Goal: Submit feedback/report problem: Submit feedback/report problem

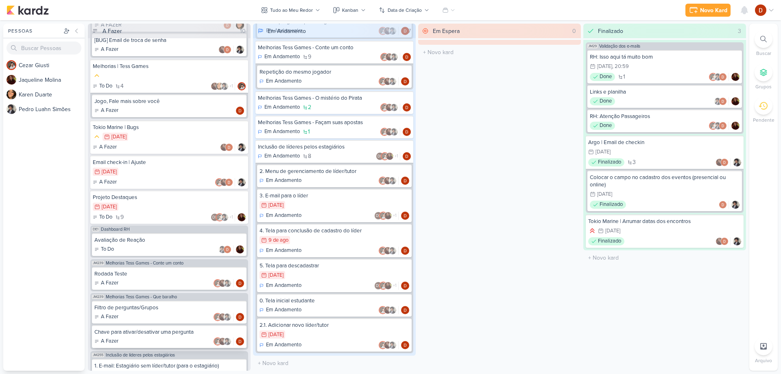
scroll to position [177, 0]
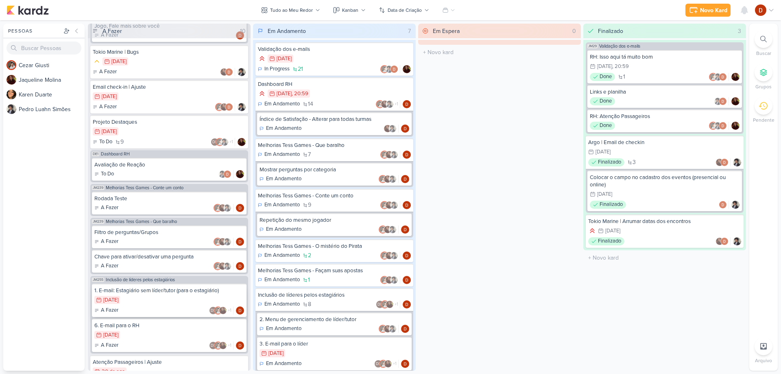
scroll to position [340, 0]
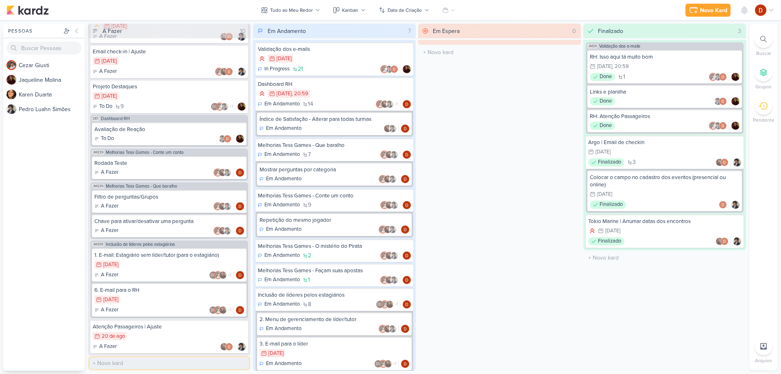
click at [112, 364] on input "text" at bounding box center [168, 363] width 159 height 12
type input "Envio Cerificado | Ajuste"
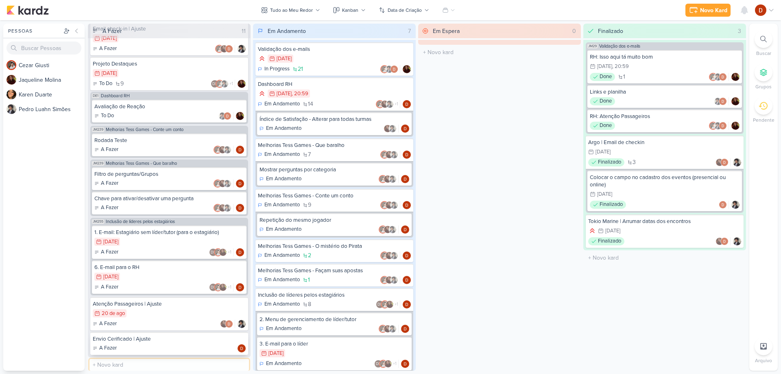
scroll to position [364, 0]
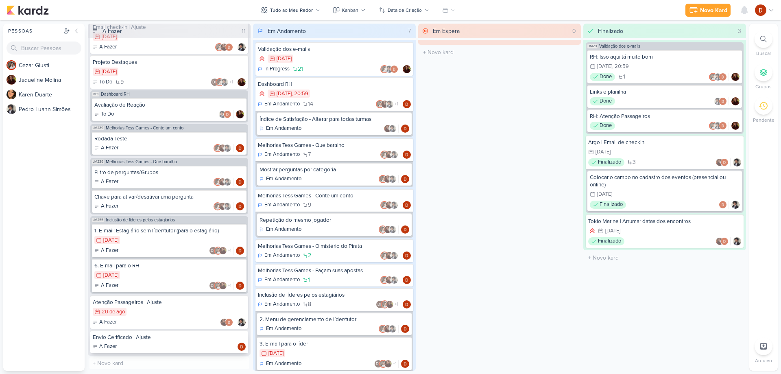
click at [165, 333] on div "Envio Cerificado | Ajuste" at bounding box center [169, 336] width 153 height 7
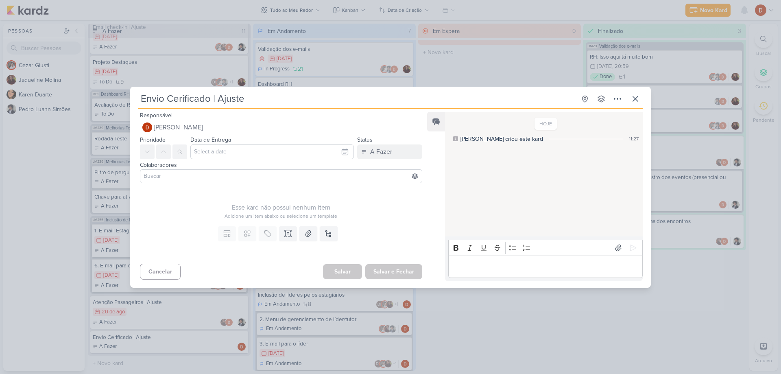
click at [163, 176] on input at bounding box center [281, 176] width 278 height 10
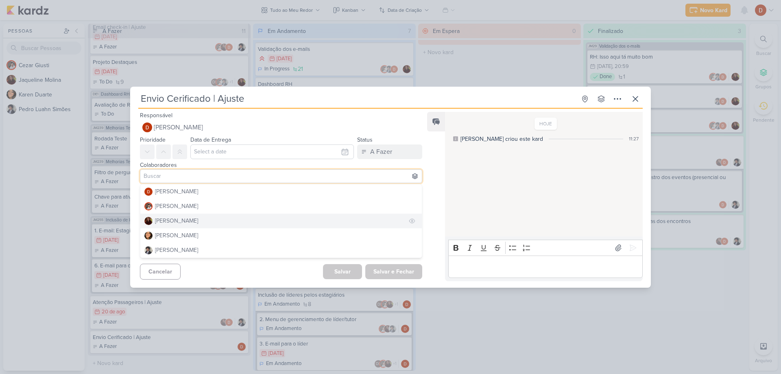
click at [186, 219] on div "[PERSON_NAME]" at bounding box center [176, 220] width 43 height 9
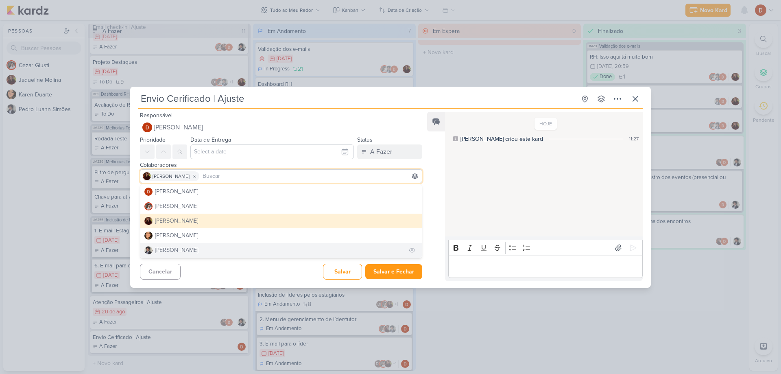
click at [184, 249] on div "[PERSON_NAME]" at bounding box center [176, 250] width 43 height 9
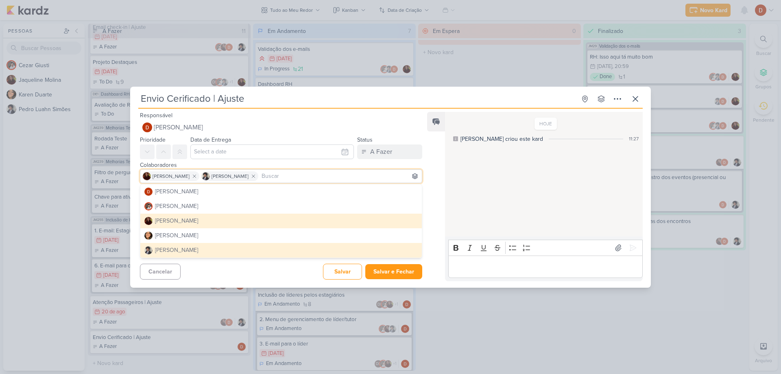
click at [224, 262] on div "Cancelar [GEOGRAPHIC_DATA] Salvar e Fechar Ctrl + Enter" at bounding box center [277, 270] width 295 height 21
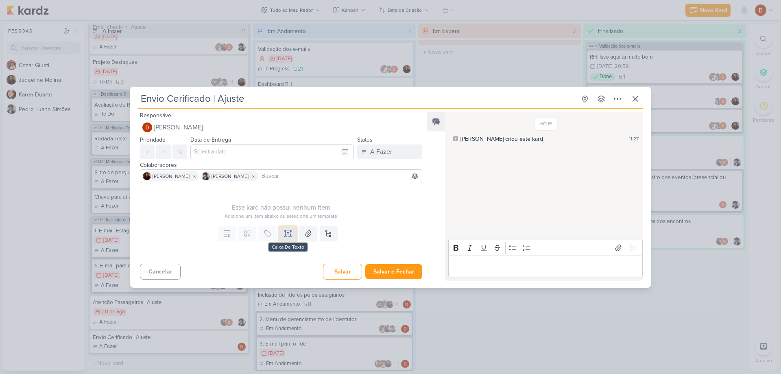
click at [281, 233] on button at bounding box center [288, 233] width 18 height 15
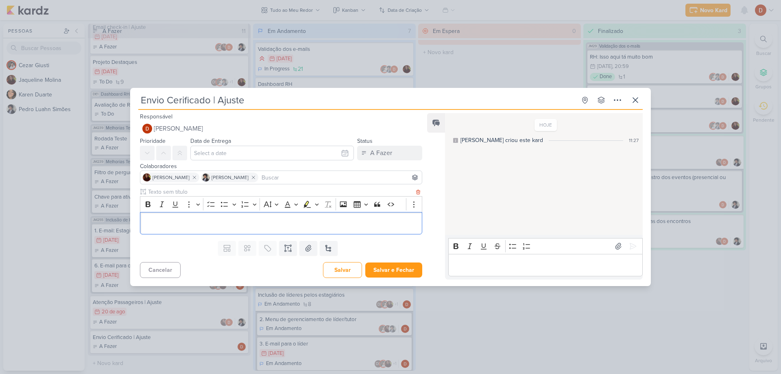
click at [176, 233] on div "Editor editing area: main" at bounding box center [281, 223] width 282 height 22
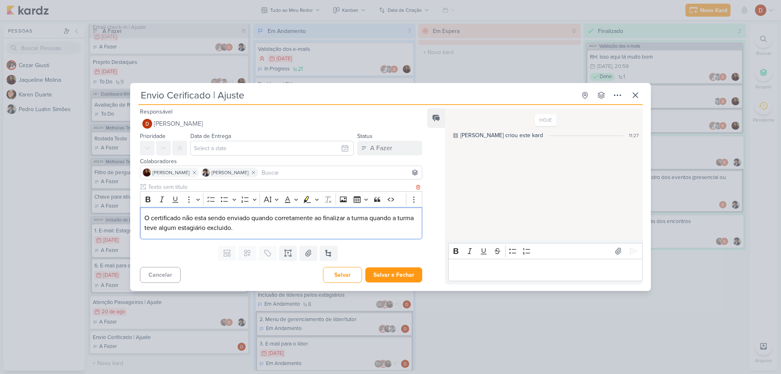
click at [215, 230] on p "O certificado não esta sendo enviado quando corretamente ao finalizar a turma q…" at bounding box center [280, 223] width 273 height 20
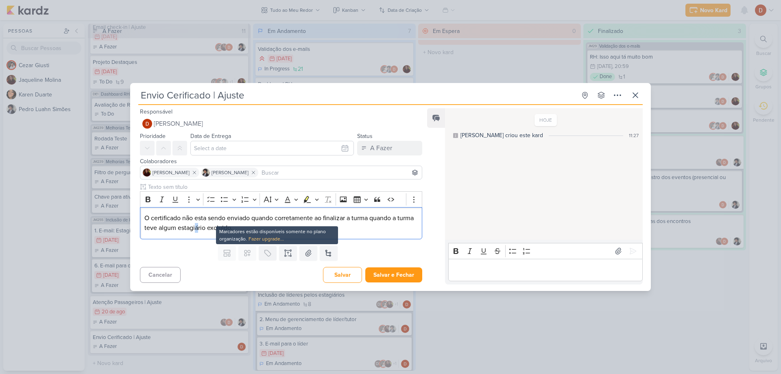
copy p "á"
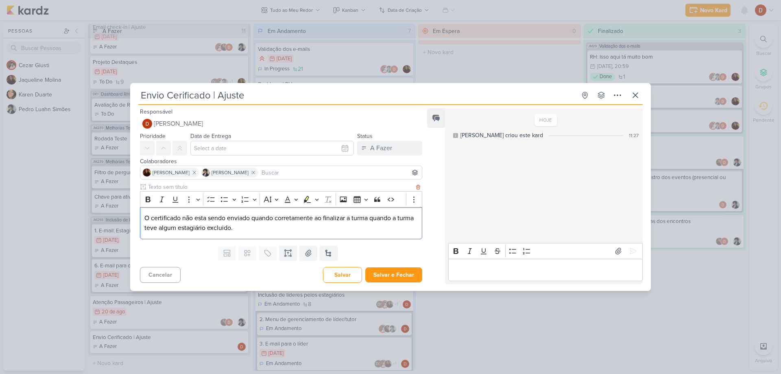
click at [205, 222] on p "O certificado não esta sendo enviado quando corretamente ao finalizar a turma q…" at bounding box center [280, 223] width 273 height 20
click at [257, 218] on p "O certificado não está sendo enviado quando corretamente ao finalizar a turma q…" at bounding box center [280, 223] width 273 height 20
drag, startPoint x: 137, startPoint y: 219, endPoint x: 194, endPoint y: 216, distance: 57.4
click at [194, 216] on div "Rich Text Editor Bold Italic Underline More To-do List Bulleted List Bulleted L…" at bounding box center [277, 212] width 295 height 59
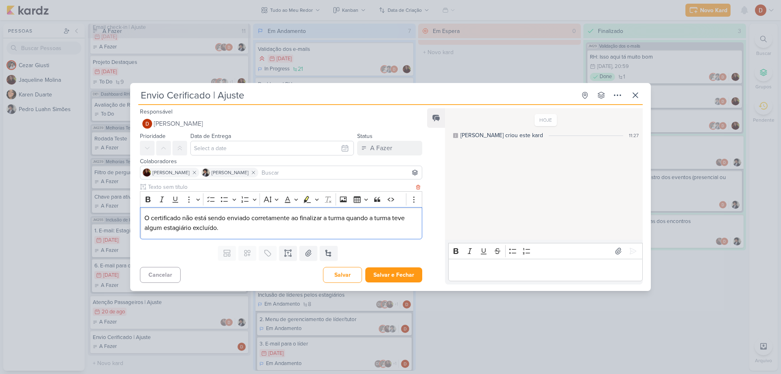
click at [196, 216] on p "O certificado não está sendo enviado corretamente ao finalizar a turma quando a…" at bounding box center [280, 223] width 273 height 20
click at [257, 216] on p "O certificado não está sendo enviado corretamente ao finalizar a turma quando a…" at bounding box center [280, 223] width 273 height 20
click at [320, 220] on p "O certificado não está sendo enviado corretamente ao finalizar a turma quando a…" at bounding box center [280, 223] width 273 height 20
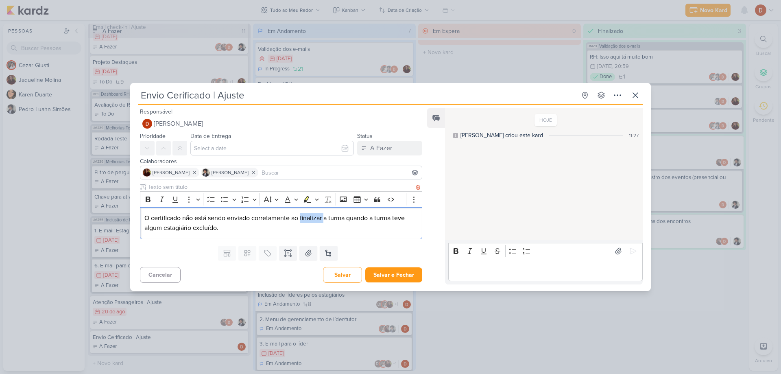
click at [320, 220] on p "O certificado não está sendo enviado corretamente ao finalizar a turma quando a…" at bounding box center [280, 223] width 273 height 20
click at [333, 221] on p "O certificado não está sendo enviado corretamente ao finalizar a turma quando a…" at bounding box center [280, 223] width 273 height 20
click at [274, 231] on p "O certificado não está sendo enviado corretamente ao finalizar a turma quando a…" at bounding box center [280, 223] width 273 height 20
click at [146, 216] on p "O certificado não está sendo enviado corretamente ao finalizar a turma quando a…" at bounding box center [280, 223] width 273 height 20
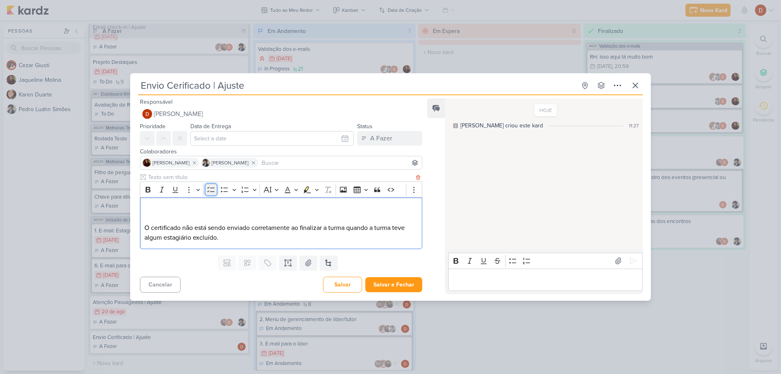
click at [214, 190] on icon "Editor toolbar" at bounding box center [211, 189] width 8 height 8
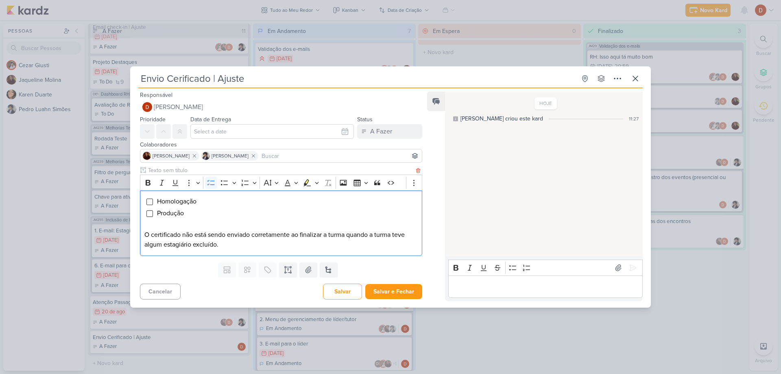
click at [235, 246] on p "O certificado não está sendo enviado corretamente ao finalizar a turma quando a…" at bounding box center [280, 240] width 273 height 20
drag, startPoint x: 205, startPoint y: 237, endPoint x: 236, endPoint y: 238, distance: 31.3
click at [236, 238] on p "O certificado não está sendo enviado corretamente ao finalizar a turma quando a…" at bounding box center [280, 240] width 273 height 20
drag, startPoint x: 240, startPoint y: 244, endPoint x: 230, endPoint y: 240, distance: 11.3
click at [230, 240] on p "O certificado não está sendo enviado corretamente ao finalizar a turma quando a…" at bounding box center [280, 240] width 273 height 20
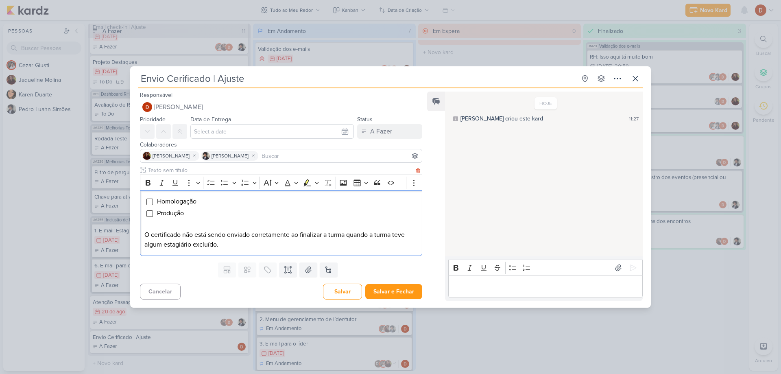
click at [228, 238] on p "O certificado não está sendo enviado corretamente ao finalizar a turma quando a…" at bounding box center [280, 240] width 273 height 20
click at [227, 246] on p "O certificado não está sendo enviado corretamente ao finalizar a turma quando a…" at bounding box center [280, 240] width 273 height 20
click at [390, 290] on button "Salvar e Fechar" at bounding box center [393, 291] width 57 height 15
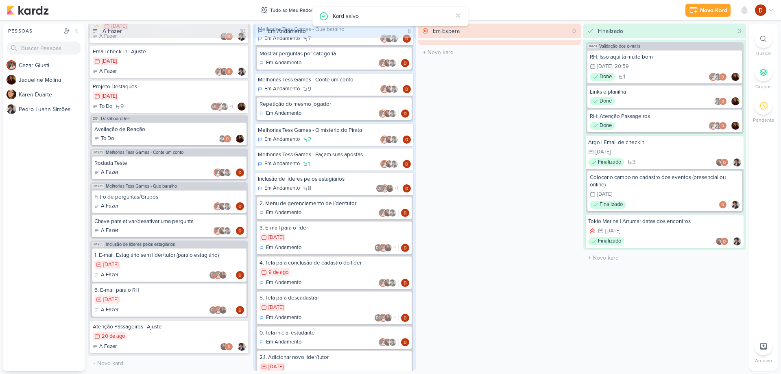
scroll to position [172, 0]
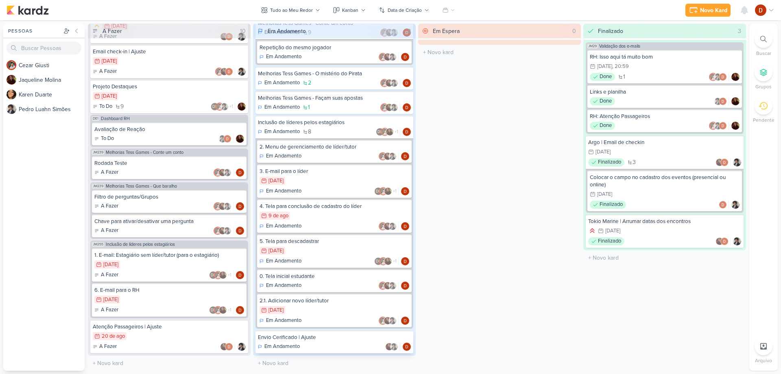
click at [318, 343] on div "Em Andamento" at bounding box center [334, 346] width 153 height 8
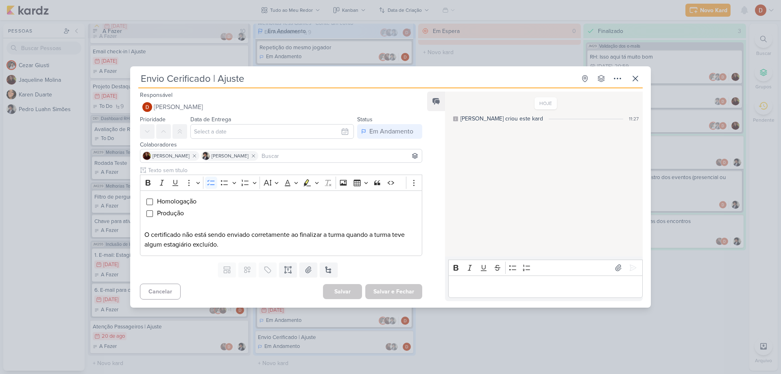
click at [180, 75] on input "Envio Cerificado | Ajuste" at bounding box center [357, 78] width 438 height 15
click at [181, 83] on input "Envio Cerificado | Ajuste" at bounding box center [357, 78] width 438 height 15
type input "Envio Certificado | Ajuste"
click at [495, 172] on div "HOJE [PERSON_NAME] criou este kard 11:27" at bounding box center [543, 174] width 197 height 164
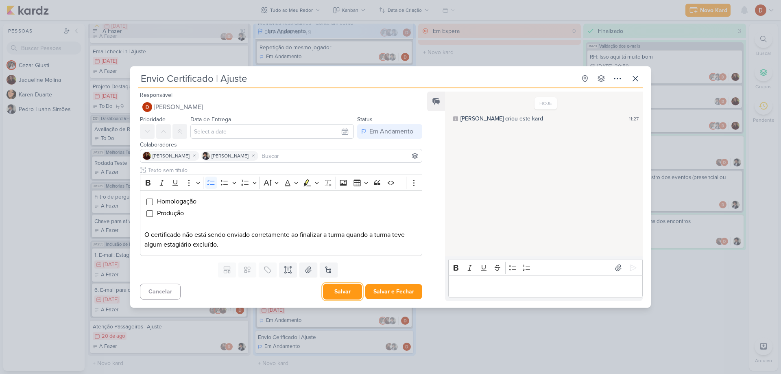
click at [340, 294] on button "Salvar" at bounding box center [342, 291] width 39 height 16
click at [493, 289] on p "Editor editing area: main" at bounding box center [545, 286] width 186 height 10
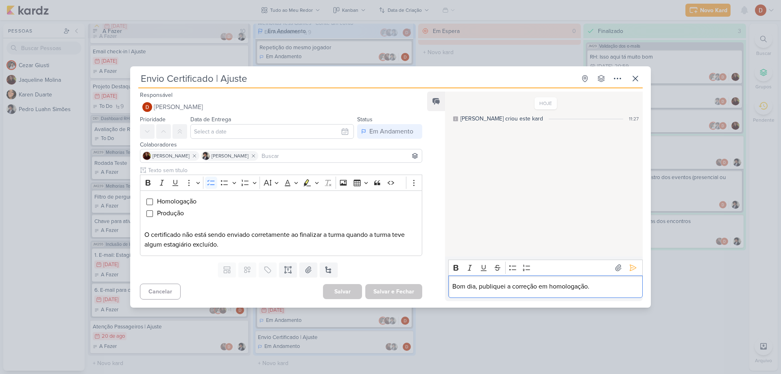
click at [603, 290] on p "Bom dia, publiquei a correção em homologação." at bounding box center [545, 286] width 186 height 10
click at [628, 262] on button at bounding box center [632, 267] width 13 height 13
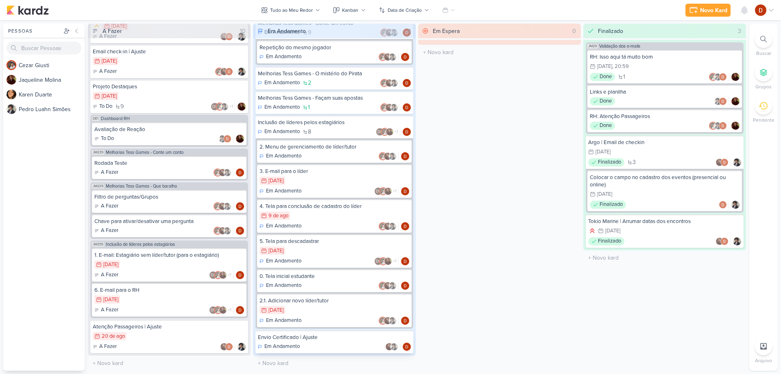
click at [286, 340] on div "Envio Certificado | Ajuste" at bounding box center [334, 336] width 153 height 7
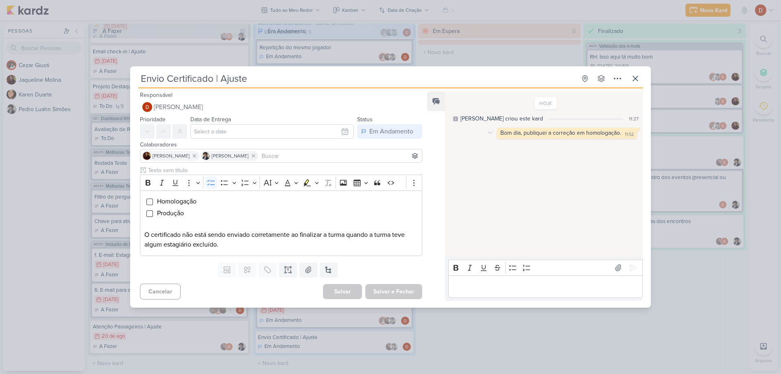
click at [562, 129] on div "Bom dia, publiquei a correção em homologação. 11:52 11:52" at bounding box center [567, 133] width 140 height 11
click at [561, 134] on div "Bom dia, publiquei a correção em homologação." at bounding box center [560, 132] width 121 height 7
click at [508, 191] on div "HOJE [PERSON_NAME] criou este kard 11:27 Bom dia, publiquei a correção em homol…" at bounding box center [543, 174] width 197 height 164
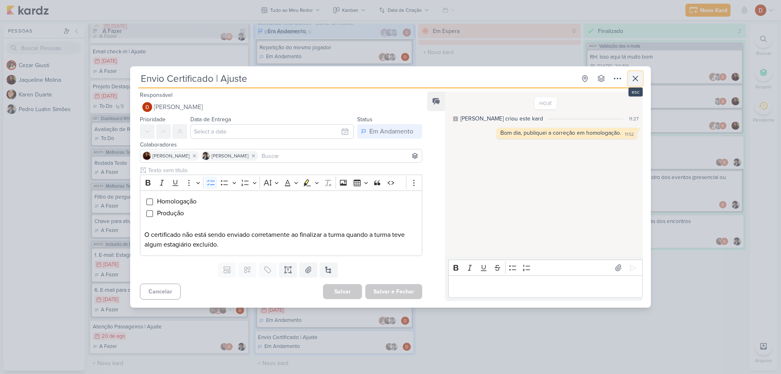
click at [632, 75] on icon at bounding box center [635, 79] width 10 height 10
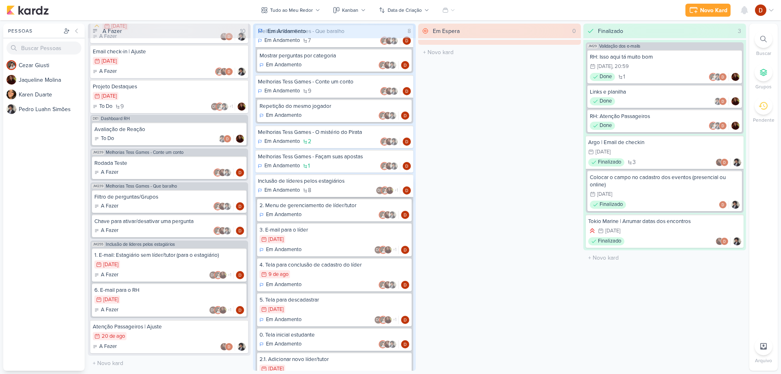
scroll to position [122, 0]
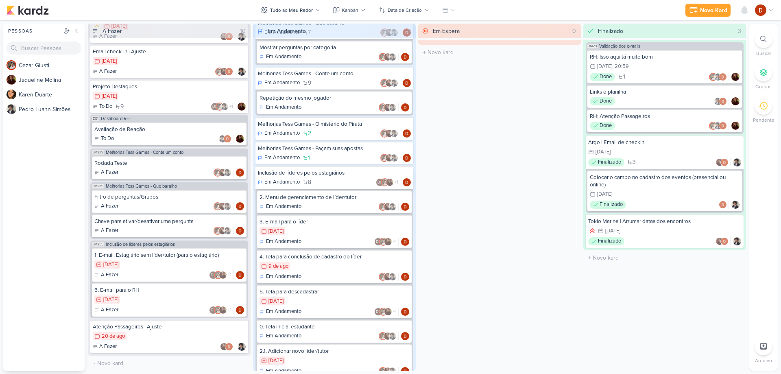
click at [309, 179] on span "8" at bounding box center [309, 182] width 3 height 6
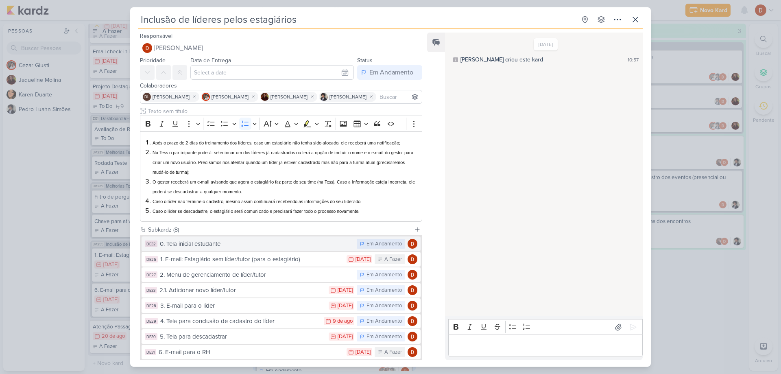
click at [208, 248] on div "0. Tela inicial estudante" at bounding box center [256, 243] width 193 height 9
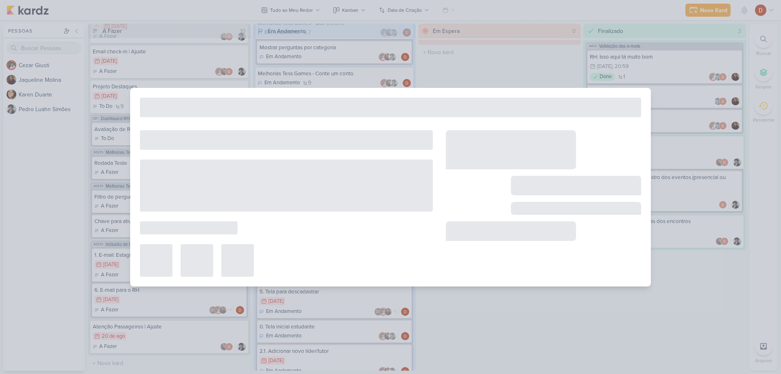
type input "0. Tela inicial estudante"
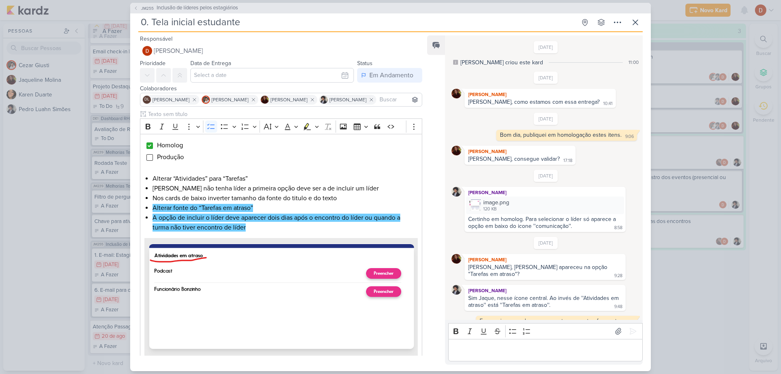
scroll to position [252, 0]
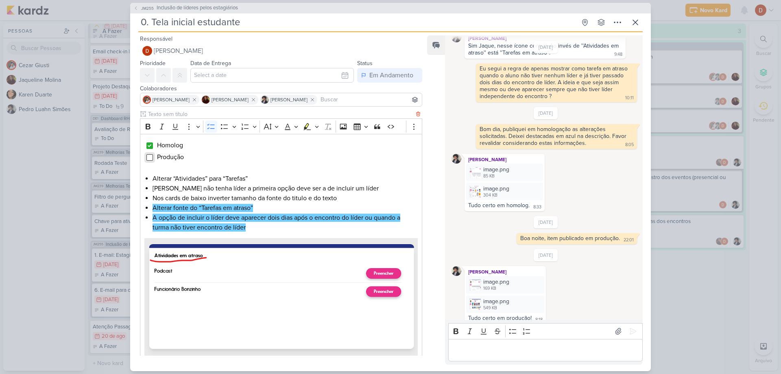
click at [151, 158] on input "Editor editing area: main" at bounding box center [149, 157] width 7 height 7
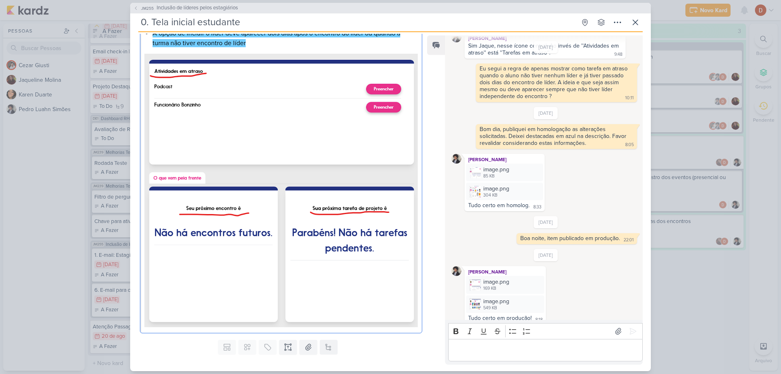
scroll to position [204, 0]
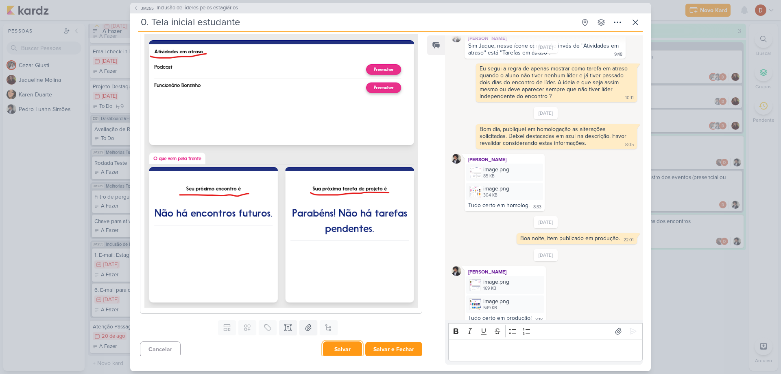
click at [329, 345] on button "Salvar" at bounding box center [342, 349] width 39 height 16
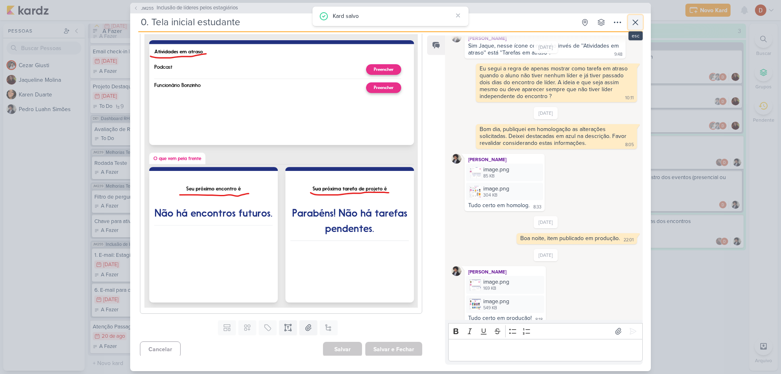
click at [634, 21] on icon at bounding box center [635, 22] width 10 height 10
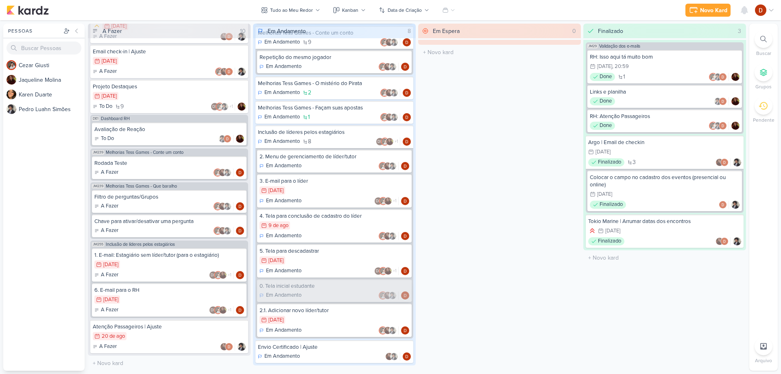
scroll to position [148, 0]
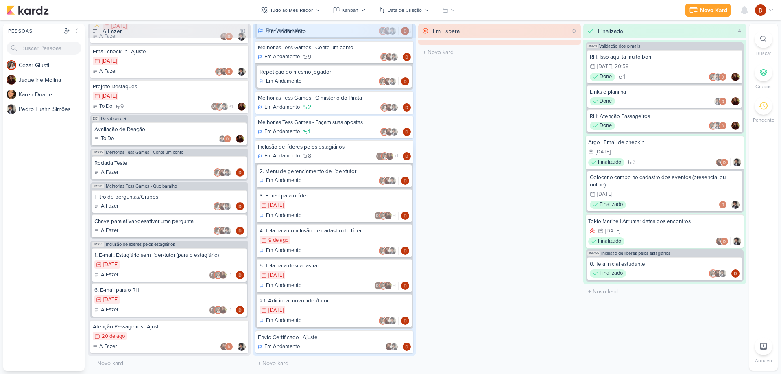
click at [329, 152] on div "Em Andamento 8 DL +1" at bounding box center [334, 156] width 153 height 8
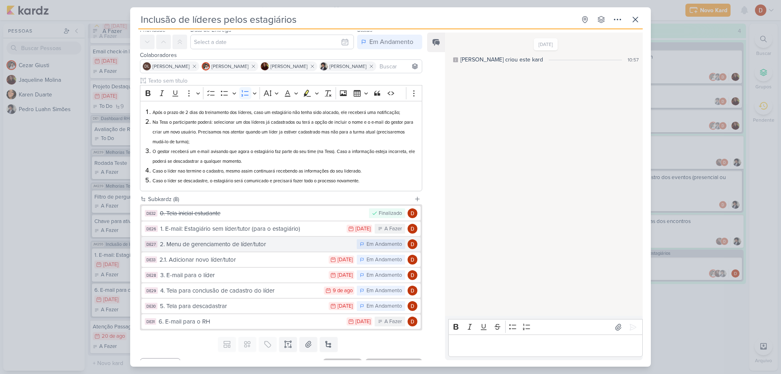
scroll to position [41, 0]
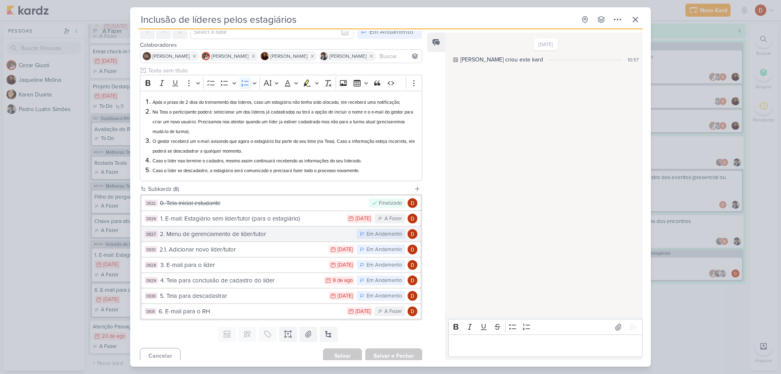
click at [281, 240] on button "DE27 2. Menu de gerenciamento de líder/tutor Em Andamento" at bounding box center [281, 234] width 279 height 15
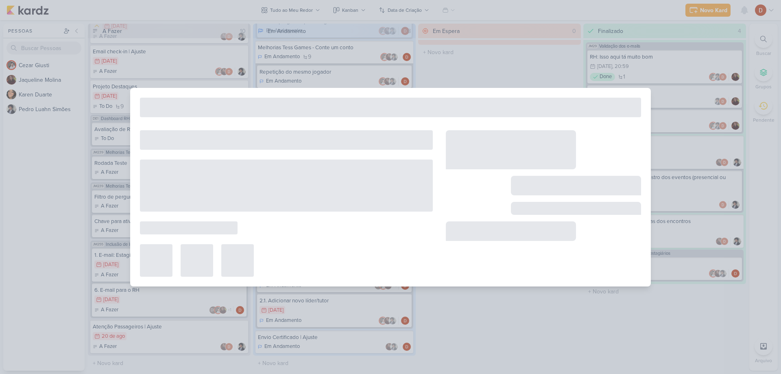
type input "2. Menu de gerenciamento de líder/tutor"
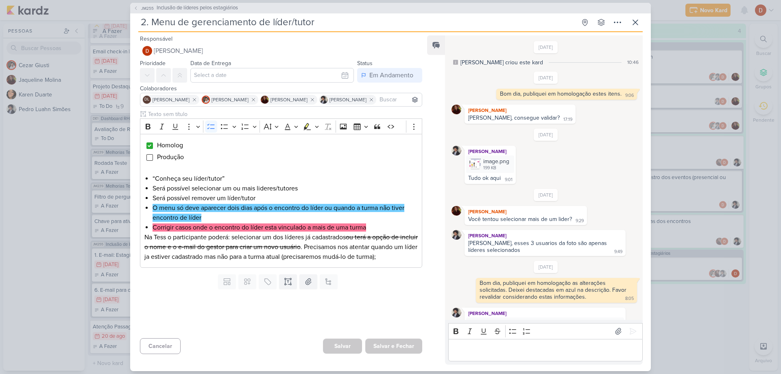
scroll to position [302, 0]
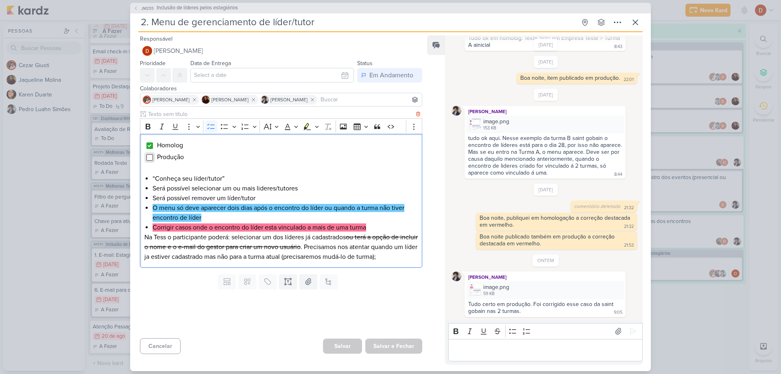
click at [150, 160] on input "Editor editing area: main" at bounding box center [149, 157] width 7 height 7
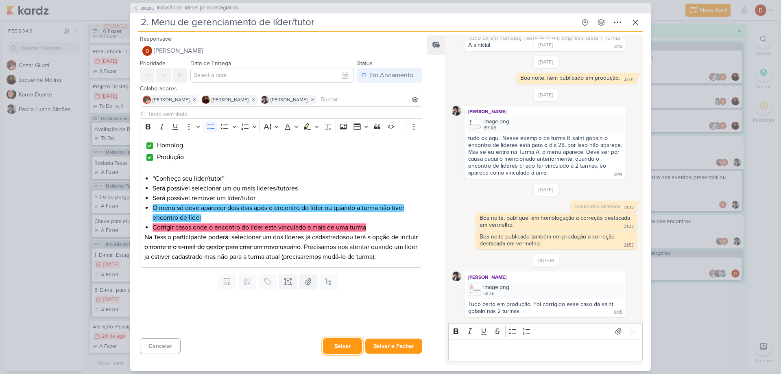
click at [335, 341] on button "Salvar" at bounding box center [342, 346] width 39 height 16
click at [637, 21] on icon at bounding box center [635, 22] width 10 height 10
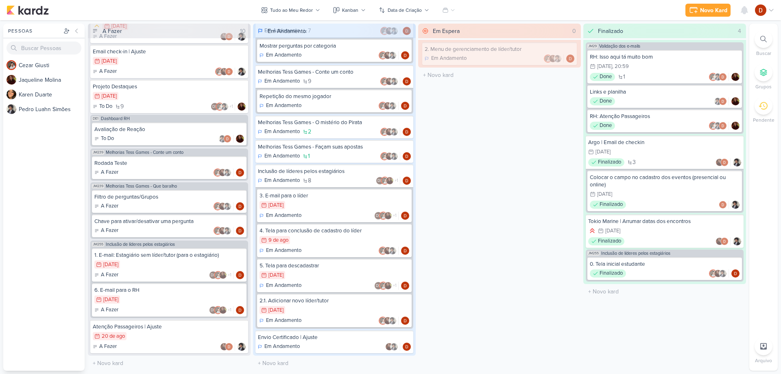
scroll to position [124, 0]
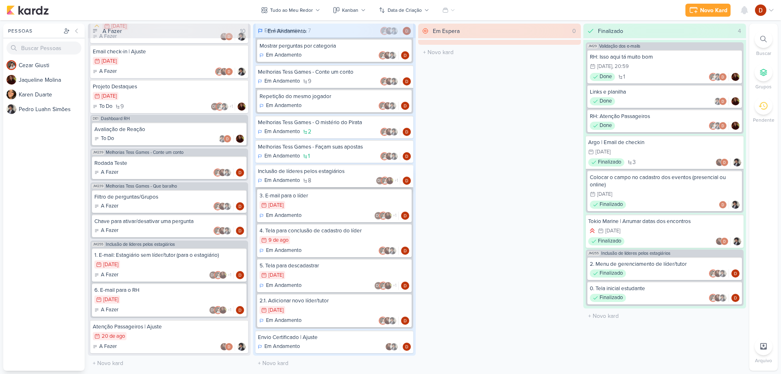
click at [349, 171] on div "Inclusão de líderes pelos estagiários" at bounding box center [334, 171] width 153 height 7
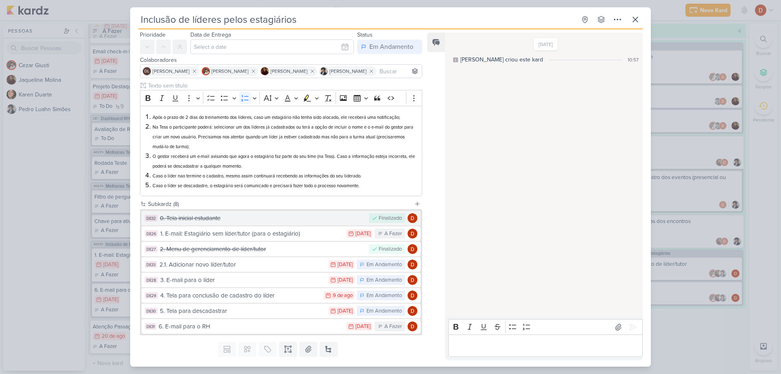
scroll to position [41, 0]
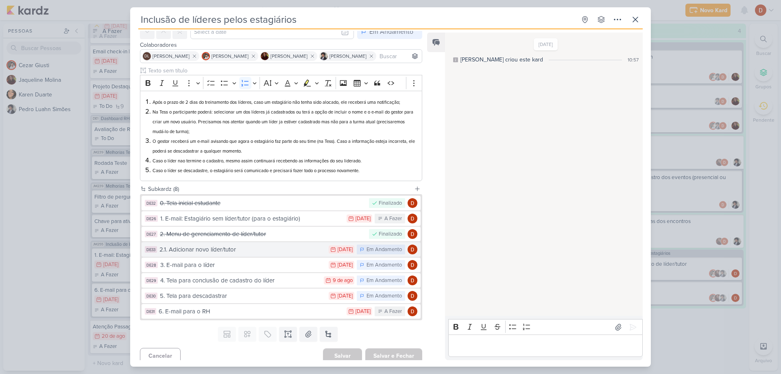
click at [230, 253] on div "2.1. Adicionar novo líder/tutor" at bounding box center [241, 249] width 165 height 9
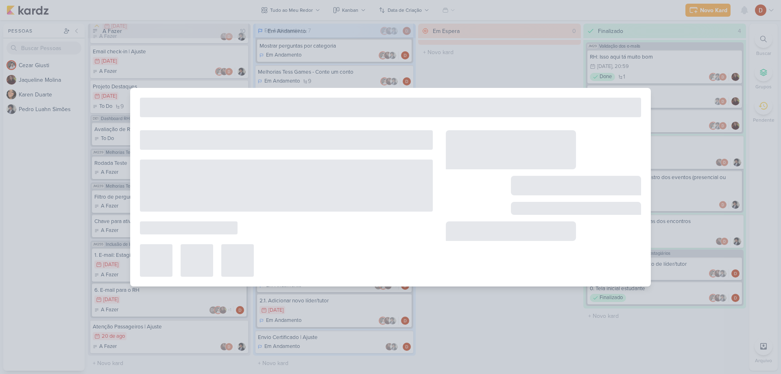
type input "2.1. Adicionar novo líder/tutor"
type input "[DATE] 23:59"
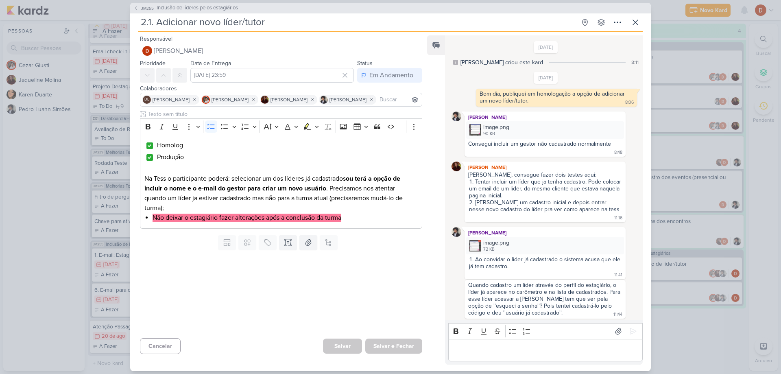
scroll to position [574, 0]
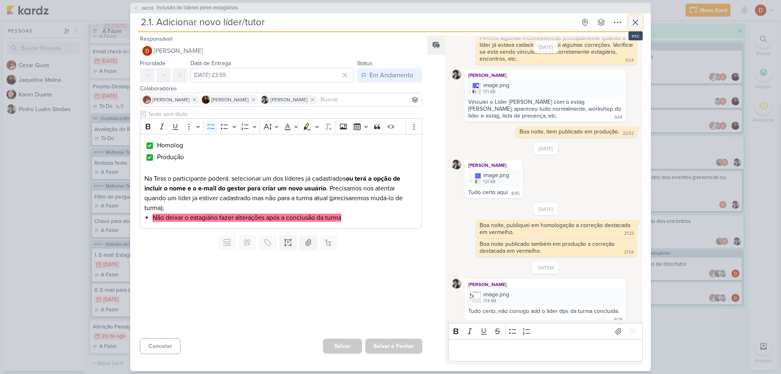
click at [638, 28] on button at bounding box center [635, 22] width 15 height 15
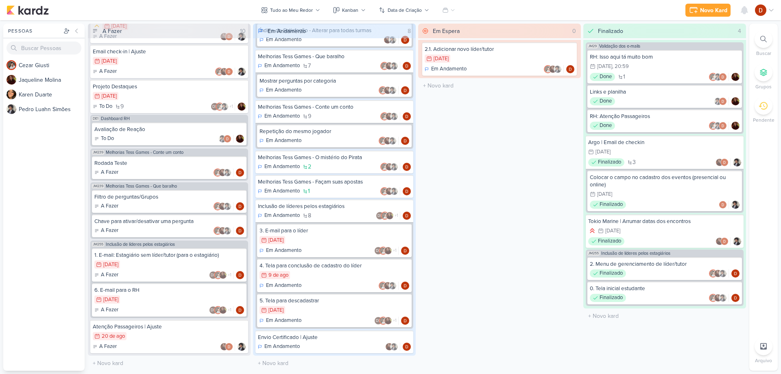
scroll to position [124, 0]
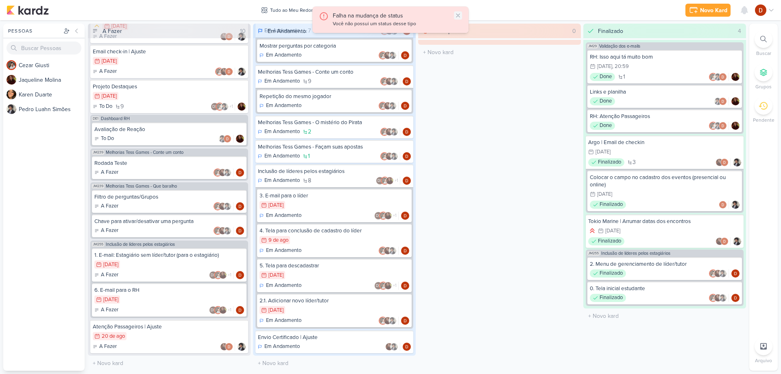
click at [458, 15] on icon at bounding box center [458, 15] width 7 height 7
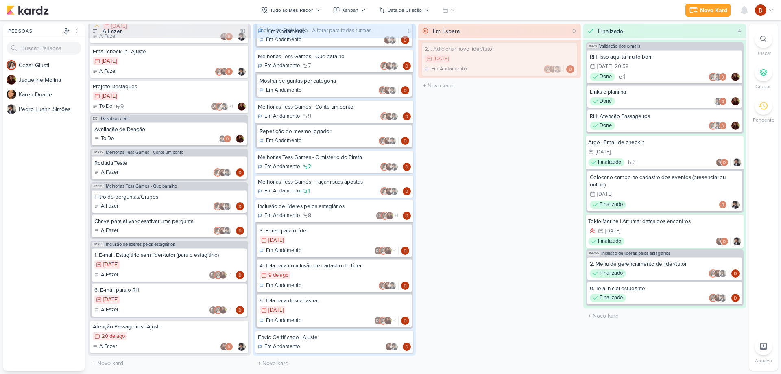
scroll to position [89, 0]
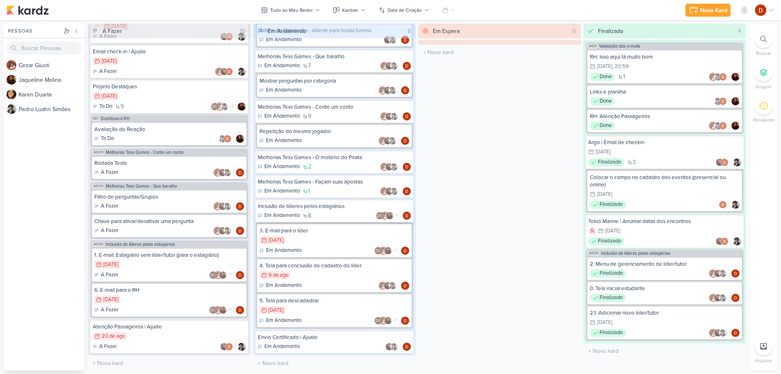
click at [348, 209] on div "Inclusão de líderes pelos estagiários" at bounding box center [334, 206] width 153 height 7
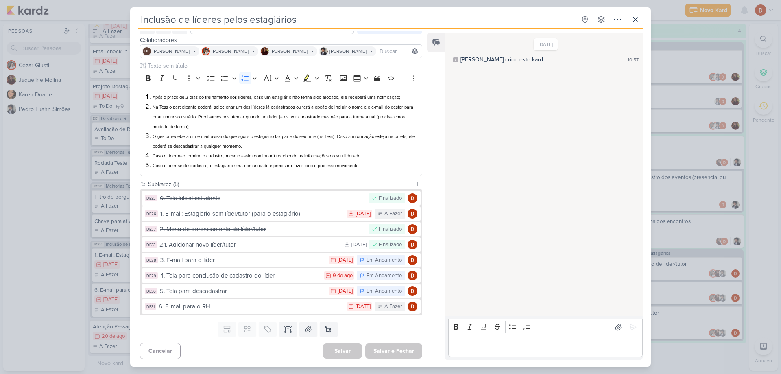
scroll to position [46, 0]
click at [190, 262] on div "3. E-mail para o líder" at bounding box center [242, 259] width 164 height 9
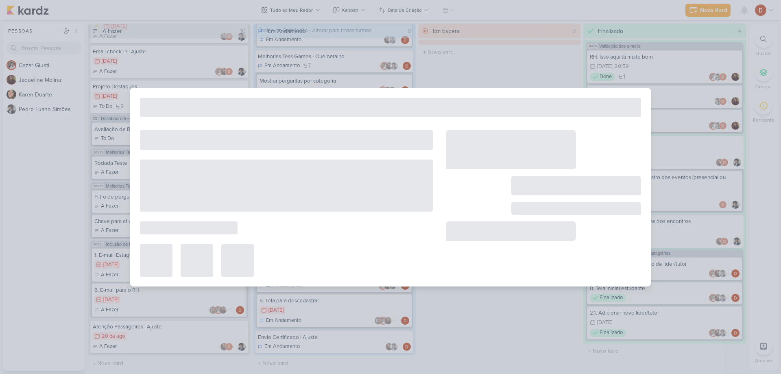
type input "3. E-mail para o líder"
type input "[DATE] 23:59"
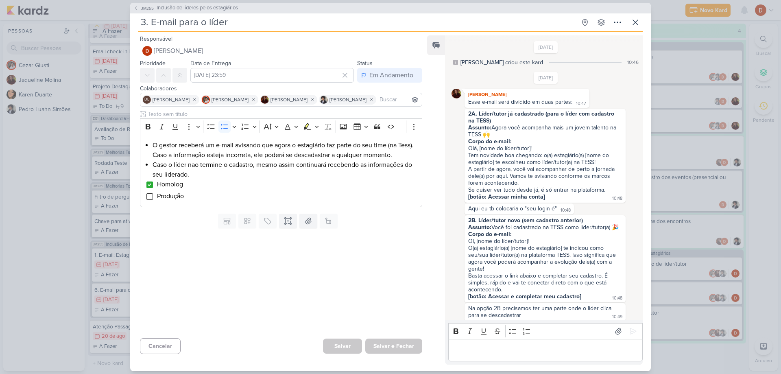
scroll to position [421, 0]
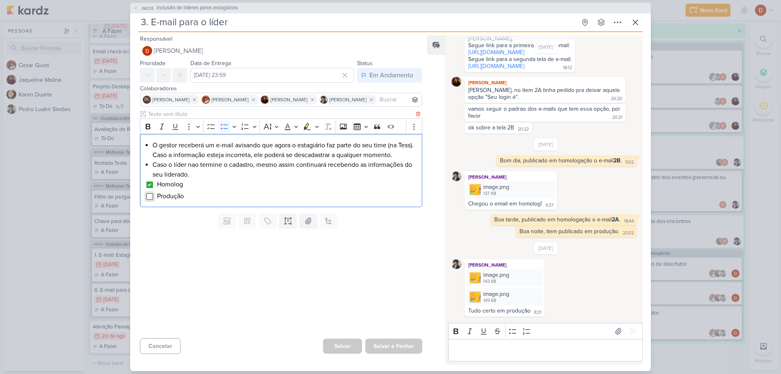
click at [148, 195] on input "Editor editing area: main" at bounding box center [149, 196] width 7 height 7
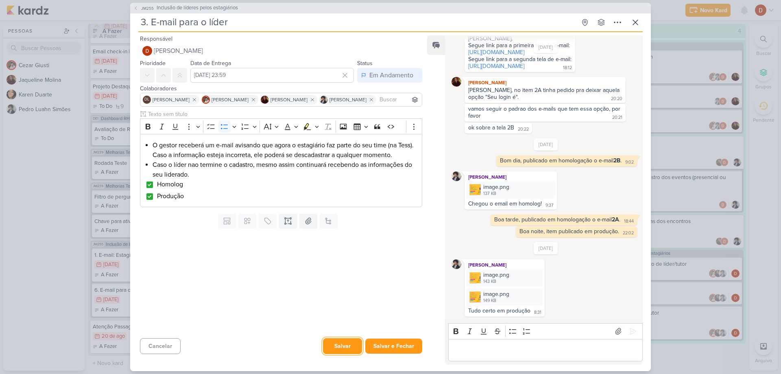
click at [351, 349] on button "Salvar" at bounding box center [342, 346] width 39 height 16
click at [634, 24] on icon at bounding box center [635, 22] width 10 height 10
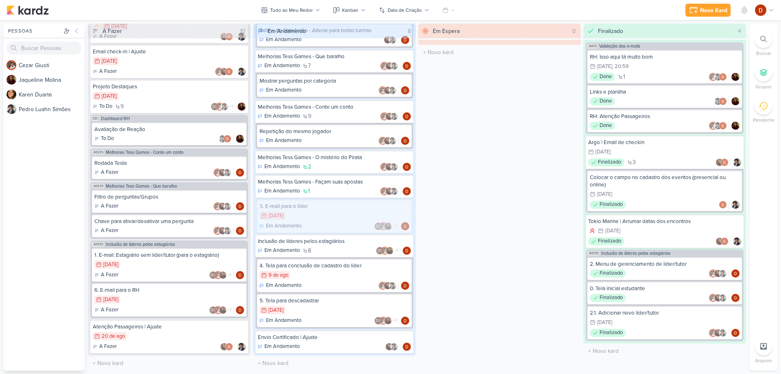
scroll to position [54, 0]
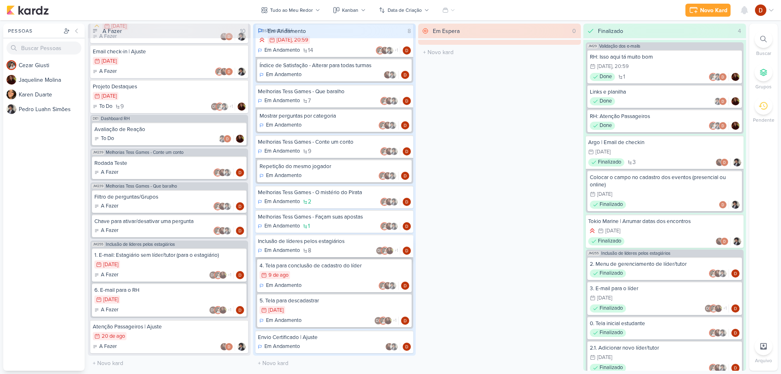
click at [336, 243] on div "Inclusão de líderes pelos estagiários" at bounding box center [334, 241] width 153 height 7
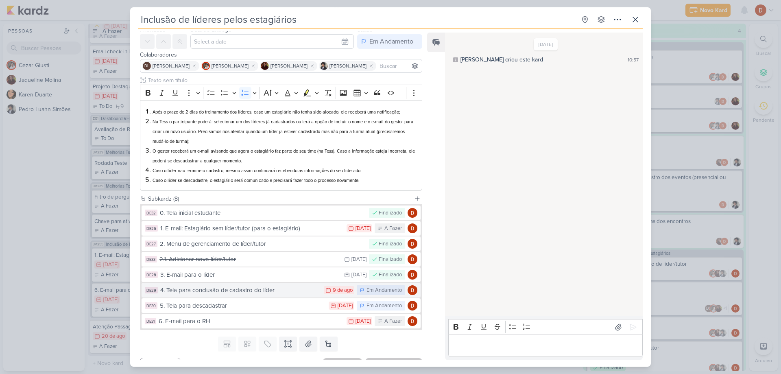
scroll to position [41, 0]
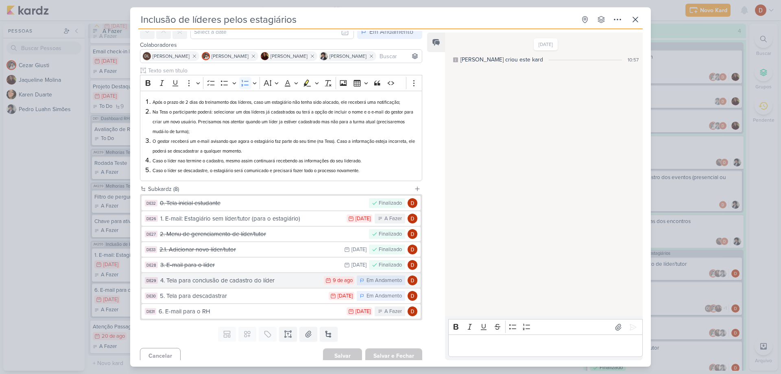
click at [264, 279] on div "4. Tela para conclusão de cadastro do líder" at bounding box center [239, 280] width 159 height 9
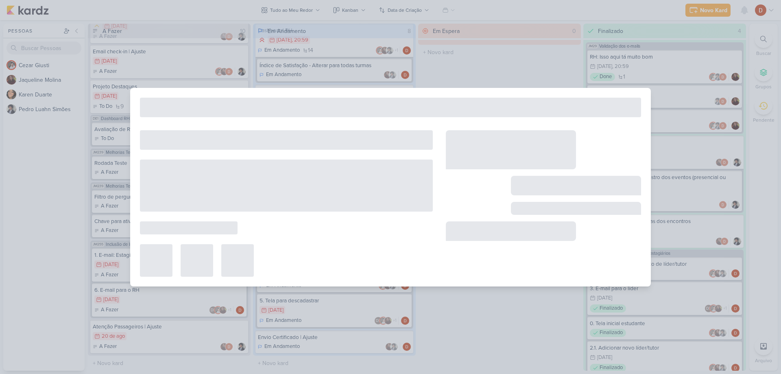
type input "4. Tela para conclusão de cadastro do líder"
type input "[DATE] 23:59"
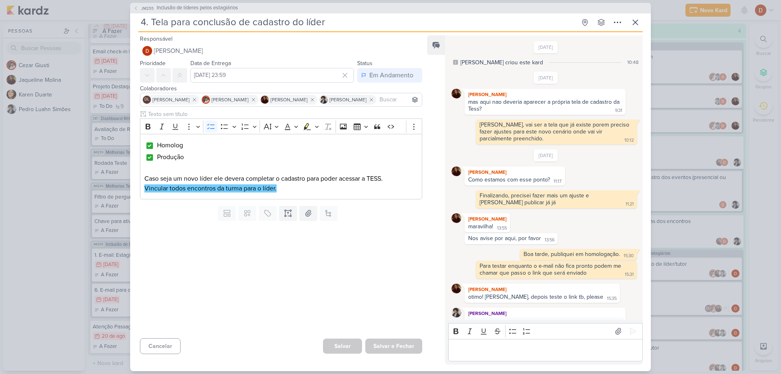
scroll to position [352, 0]
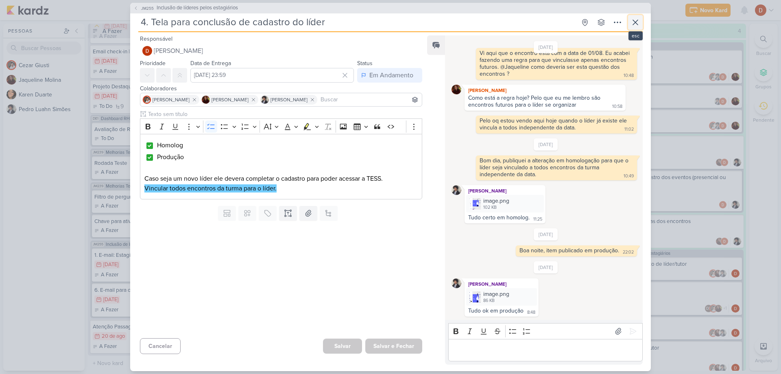
click at [634, 21] on icon at bounding box center [635, 22] width 10 height 10
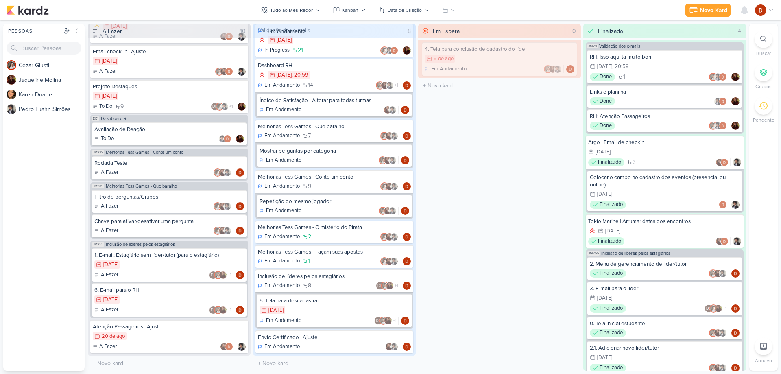
scroll to position [19, 0]
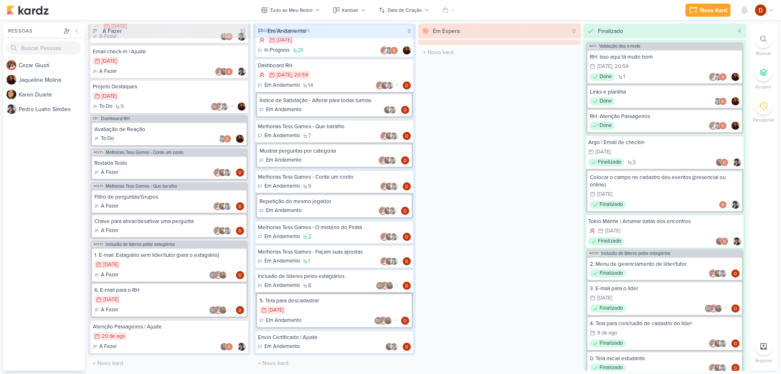
click at [344, 282] on div "Em Andamento 8 DL +1" at bounding box center [334, 285] width 153 height 8
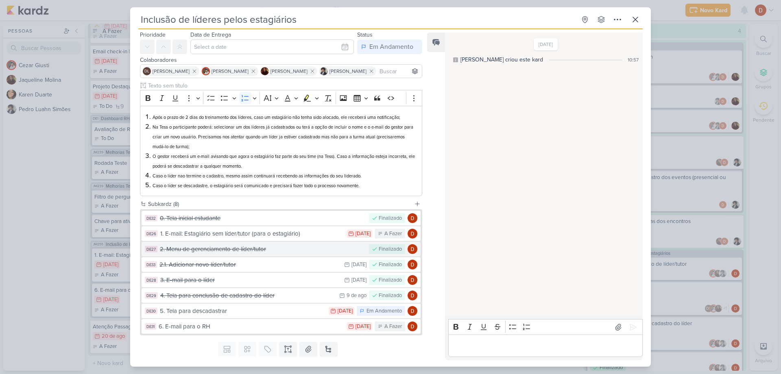
scroll to position [46, 0]
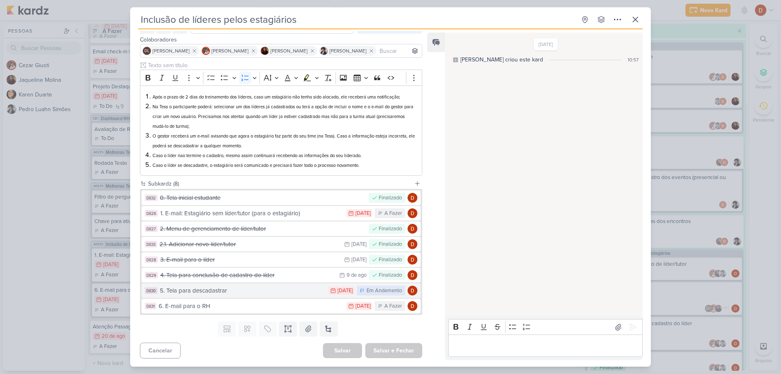
click at [254, 288] on div "5. Tela para descadastrar" at bounding box center [242, 290] width 165 height 9
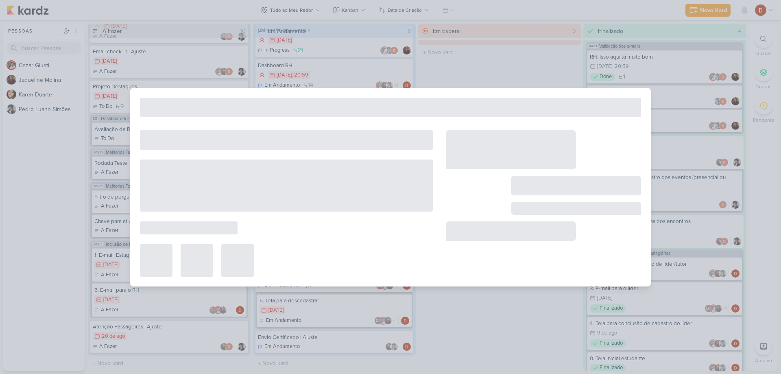
type input "5. Tela para descadastrar"
type input "[DATE] 23:59"
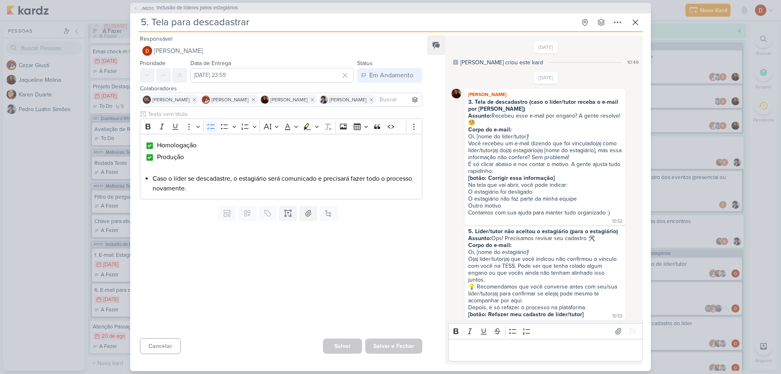
scroll to position [531, 0]
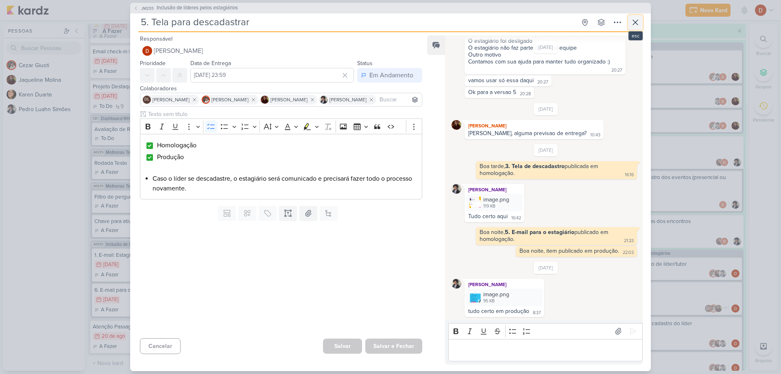
click at [641, 23] on button at bounding box center [635, 22] width 15 height 15
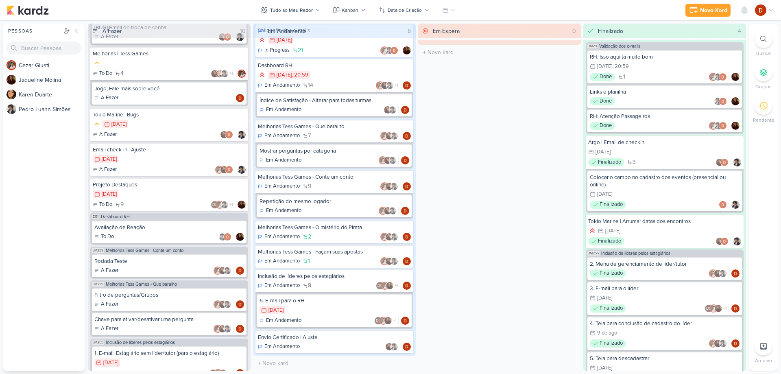
scroll to position [305, 0]
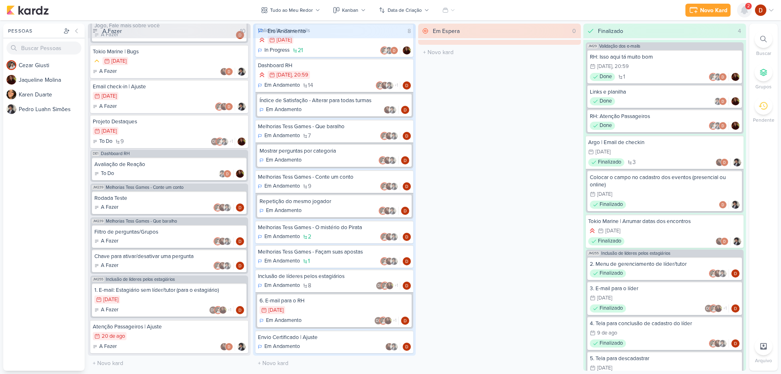
click at [744, 6] on icon at bounding box center [744, 10] width 10 height 10
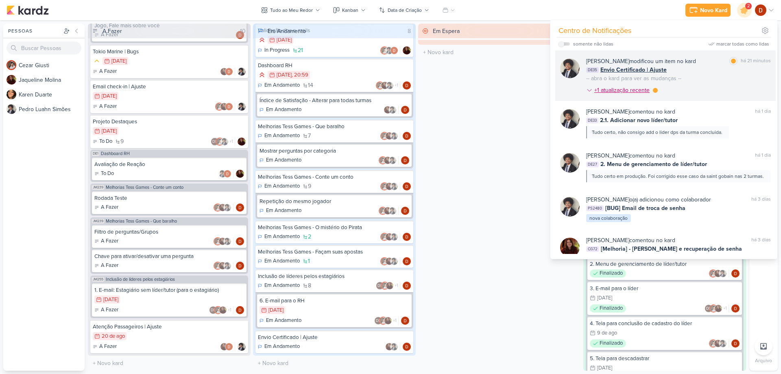
click at [634, 89] on div "+1 atualização recente" at bounding box center [622, 90] width 57 height 9
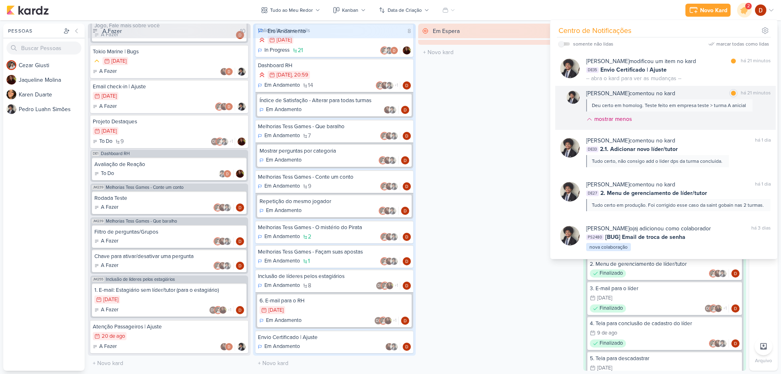
click at [670, 106] on div "Deu certo em homolog. Teste feito em empresa teste > turma A anicial" at bounding box center [669, 105] width 154 height 7
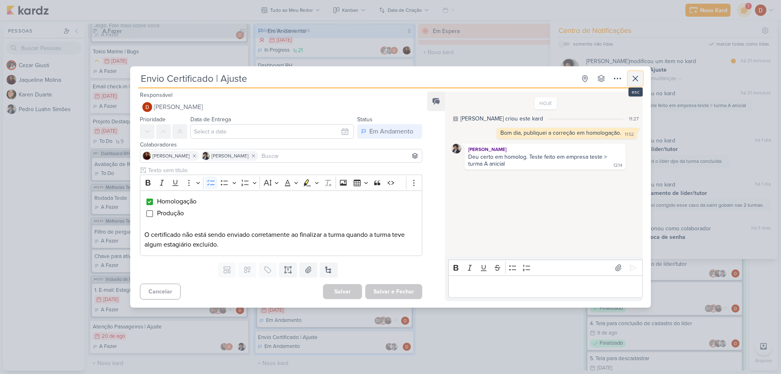
click at [638, 74] on icon at bounding box center [635, 79] width 10 height 10
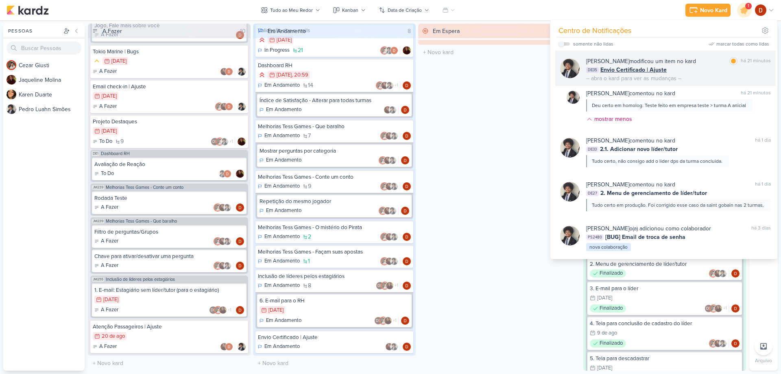
click at [691, 76] on div "[PERSON_NAME] modificou um item no kard marcar como lida há 21 minutos DE35 Env…" at bounding box center [678, 70] width 185 height 26
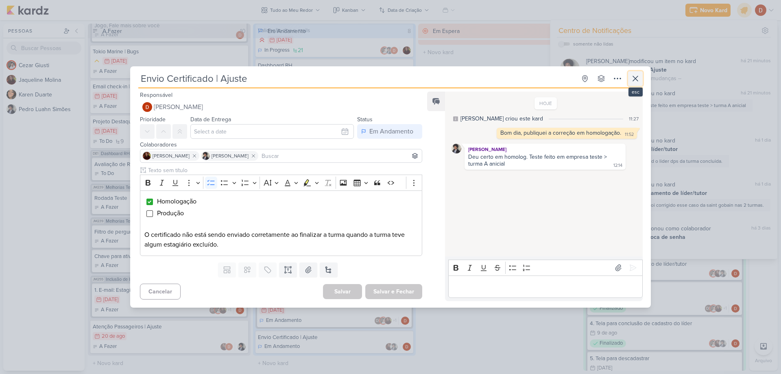
click at [636, 81] on icon at bounding box center [635, 79] width 10 height 10
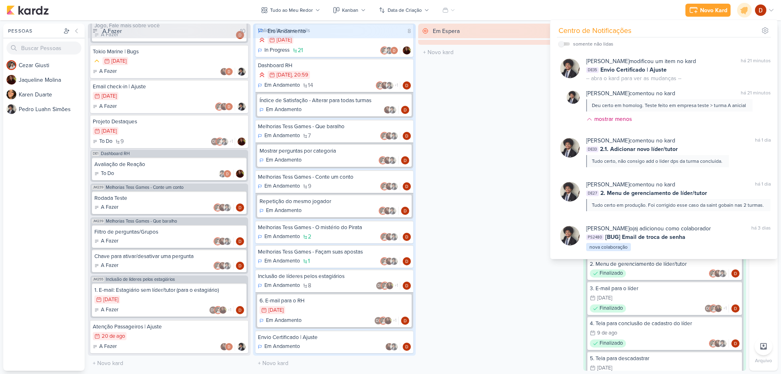
click at [469, 109] on div "Em Espera 0 O título do kard deve ter menos que 100 caracteres" at bounding box center [499, 197] width 163 height 347
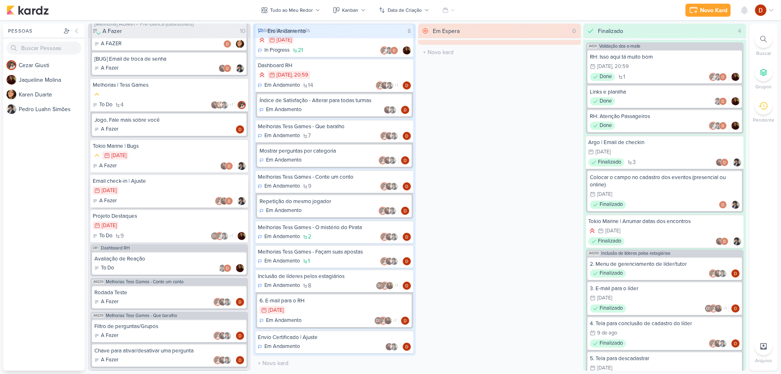
scroll to position [305, 0]
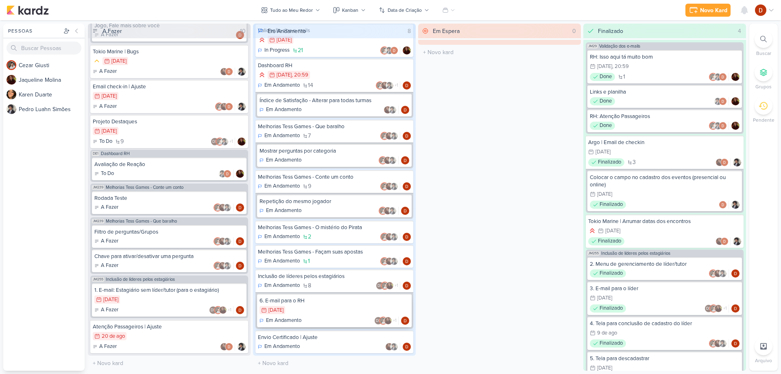
click at [321, 306] on div "5/8 5 de ago" at bounding box center [334, 310] width 150 height 9
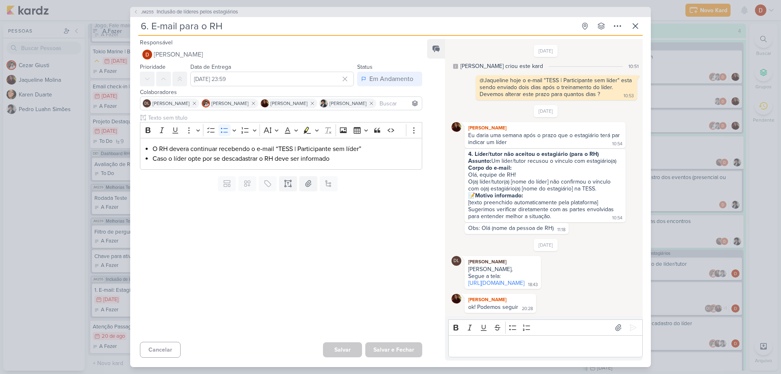
scroll to position [14, 0]
click at [638, 24] on icon at bounding box center [635, 26] width 5 height 5
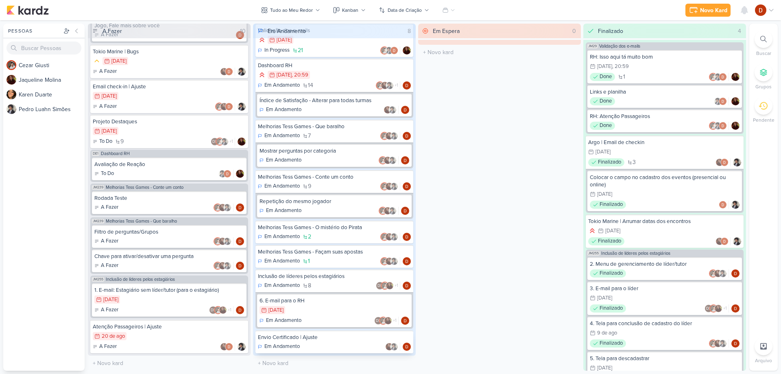
click at [335, 342] on div "Envio Certificado | Ajuste Em Andamento" at bounding box center [334, 341] width 158 height 23
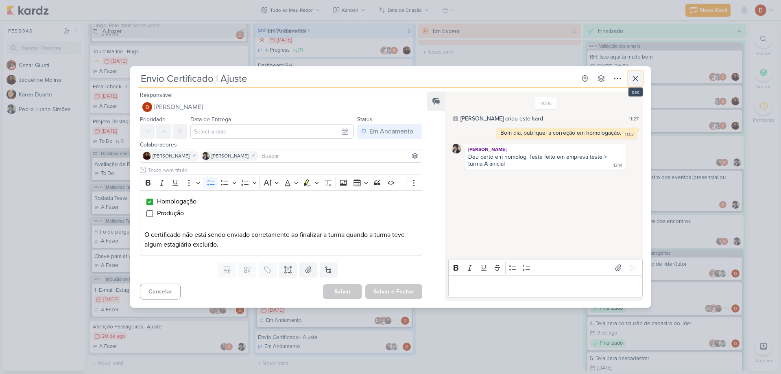
click at [636, 78] on icon at bounding box center [635, 78] width 5 height 5
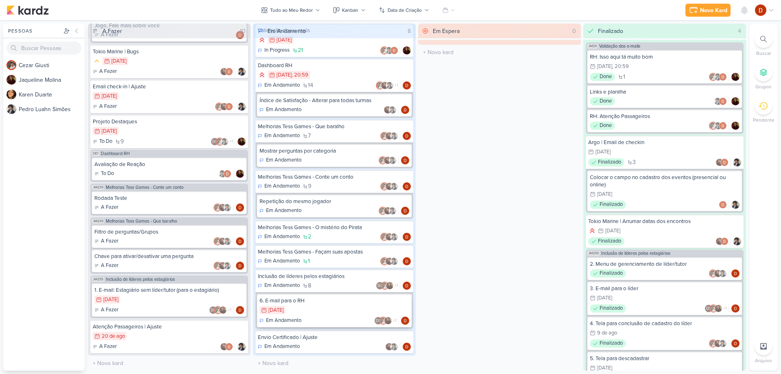
click at [301, 306] on div "5/8 5 de ago" at bounding box center [334, 310] width 150 height 9
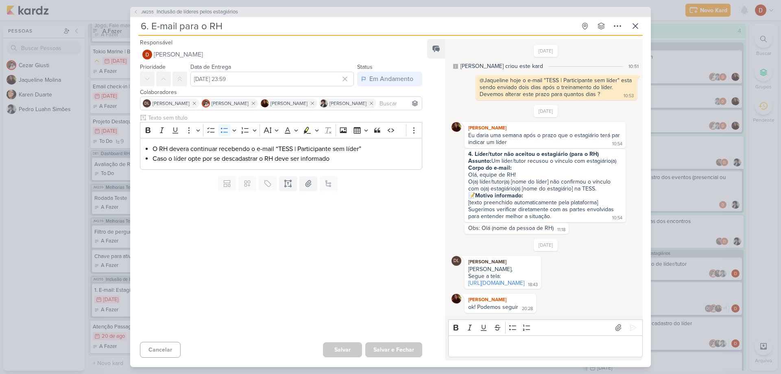
drag, startPoint x: 493, startPoint y: 143, endPoint x: 617, endPoint y: 142, distance: 124.5
click at [617, 157] on div "Assunto: Um líder/tutor recusou o vínculo com estagiário(a)" at bounding box center [545, 160] width 154 height 7
copy div "Um líder/tutor recusou o vínculo com estagiário(a)"
drag, startPoint x: 469, startPoint y: 179, endPoint x: 475, endPoint y: 179, distance: 6.9
click at [475, 192] on div "📝 Motivo informado: [texto preenchido automaticamente pela plataforma]" at bounding box center [545, 199] width 154 height 14
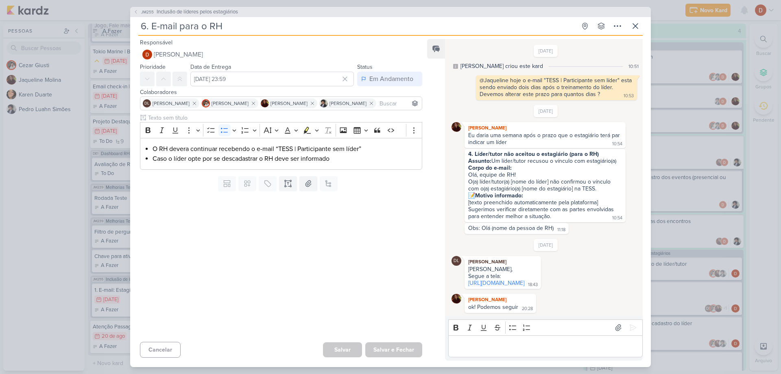
drag, startPoint x: 469, startPoint y: 179, endPoint x: 474, endPoint y: 180, distance: 5.3
click at [474, 192] on div "📝 Motivo informado: [texto preenchido automaticamente pela plataforma]" at bounding box center [545, 199] width 154 height 14
copy div "📝"
click at [517, 192] on strong "Motivo informado:" at bounding box center [499, 195] width 48 height 7
click at [504, 192] on div "📝 Motivo informado: [texto preenchido automaticamente pela plataforma]" at bounding box center [545, 199] width 154 height 14
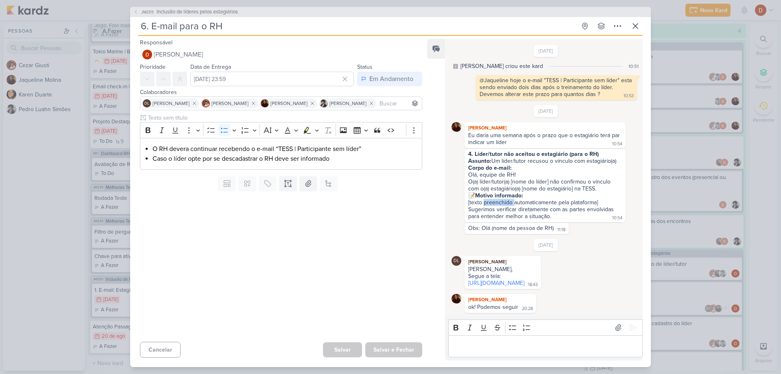
click at [504, 192] on div "📝 Motivo informado: [texto preenchido automaticamente pela plataforma]" at bounding box center [545, 199] width 154 height 14
click at [503, 206] on div "Sugerimos verificar diretamente com as partes envolvidas para entender melhor a…" at bounding box center [541, 213] width 147 height 14
click at [503, 223] on div "Obs: Olá (nome da pessoa de RH) 11:18 11:18" at bounding box center [516, 228] width 104 height 11
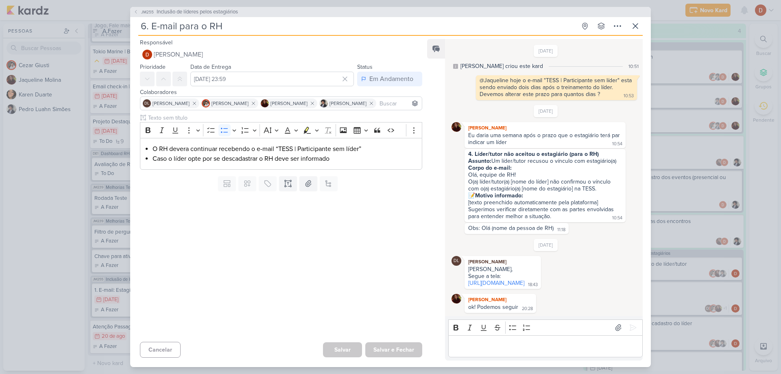
click at [500, 224] on div "Obs: Olá (nome da pessoa de RH)" at bounding box center [510, 227] width 85 height 7
click at [495, 164] on strong "Corpo do e-mail:" at bounding box center [490, 167] width 44 height 7
drag, startPoint x: 492, startPoint y: 135, endPoint x: 501, endPoint y: 164, distance: 31.1
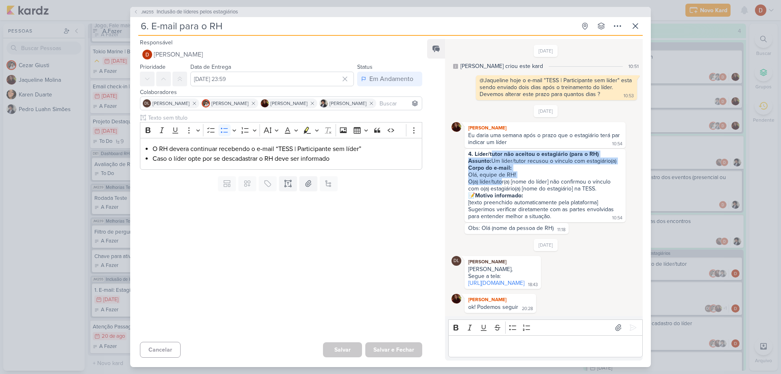
click at [501, 164] on span "4. Líder/tutor não aceitou o estagiário (para o RH) Assunto: Um líder/tutor rec…" at bounding box center [545, 184] width 154 height 69
click at [501, 178] on div "O(a) líder/tutor(a) [nome do líder] não confirmou o vínculo com o(a) estagiário…" at bounding box center [545, 185] width 154 height 14
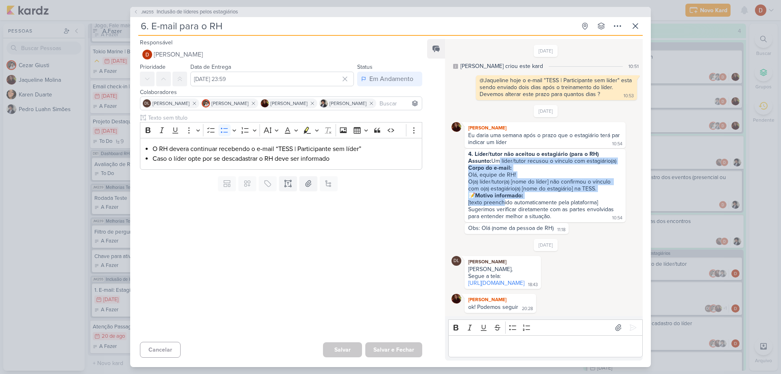
drag, startPoint x: 503, startPoint y: 184, endPoint x: 497, endPoint y: 142, distance: 42.3
click at [497, 150] on span "4. Líder/tutor não aceitou o estagiário (para o RH) Assunto: Um líder/tutor rec…" at bounding box center [545, 184] width 154 height 69
click at [497, 157] on div "Assunto: Um líder/tutor recusou o vínculo com estagiário(a)" at bounding box center [545, 160] width 154 height 7
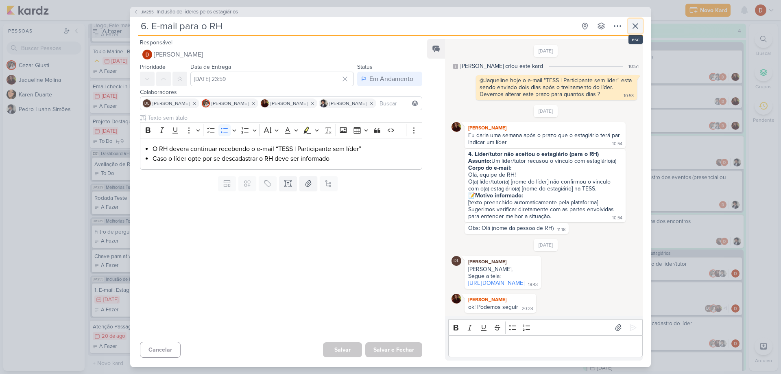
click at [636, 27] on button at bounding box center [635, 26] width 15 height 15
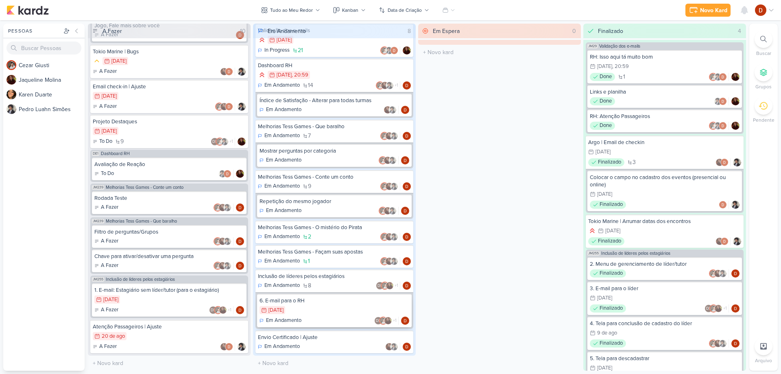
click at [316, 307] on div "5/8 5 de ago" at bounding box center [334, 310] width 150 height 9
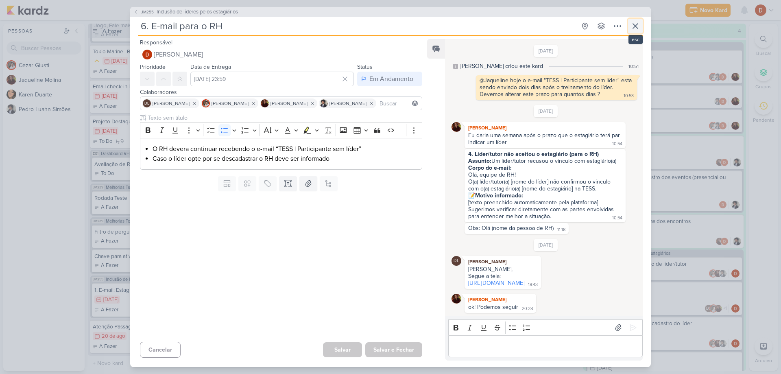
click at [639, 23] on icon at bounding box center [635, 26] width 10 height 10
